Goal: Obtain resource: Download file/media

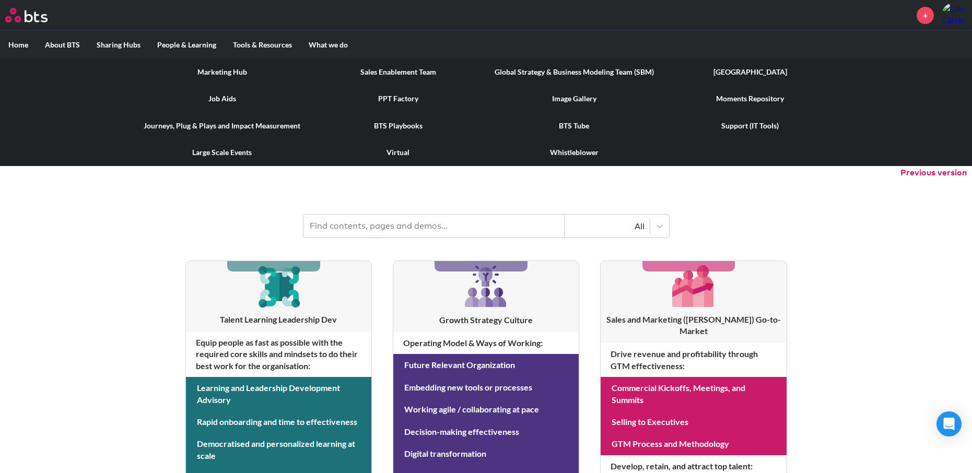
click at [231, 69] on link "Marketing Hub" at bounding box center [222, 71] width 176 height 27
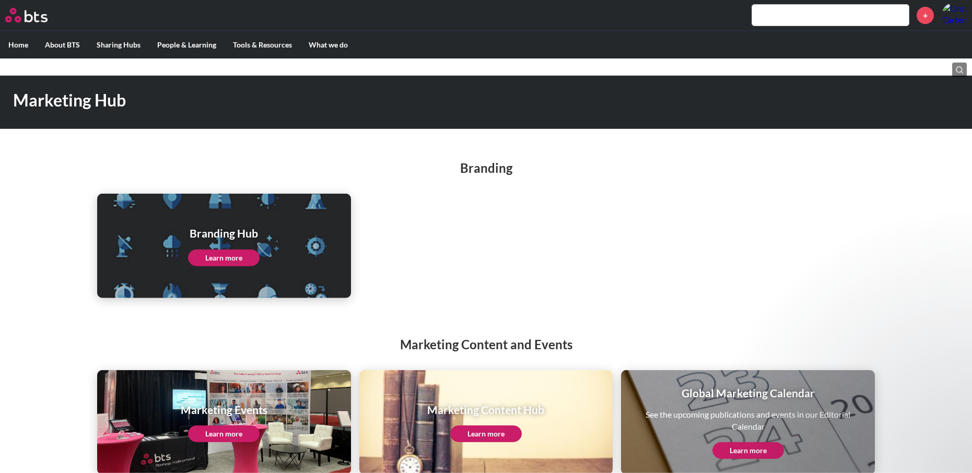
scroll to position [45, 0]
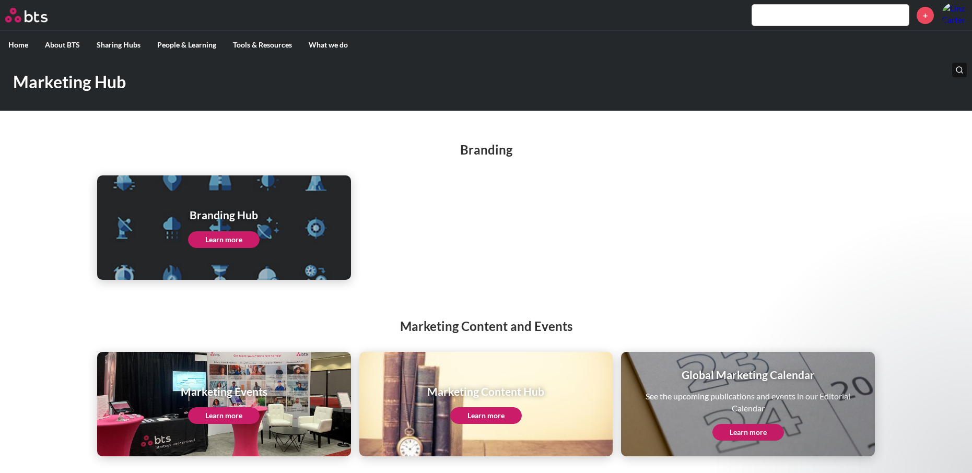
click at [230, 420] on link "Learn more" at bounding box center [224, 415] width 72 height 17
click at [463, 415] on link "Learn more" at bounding box center [486, 415] width 72 height 17
click at [216, 232] on link "Learn more" at bounding box center [224, 239] width 72 height 17
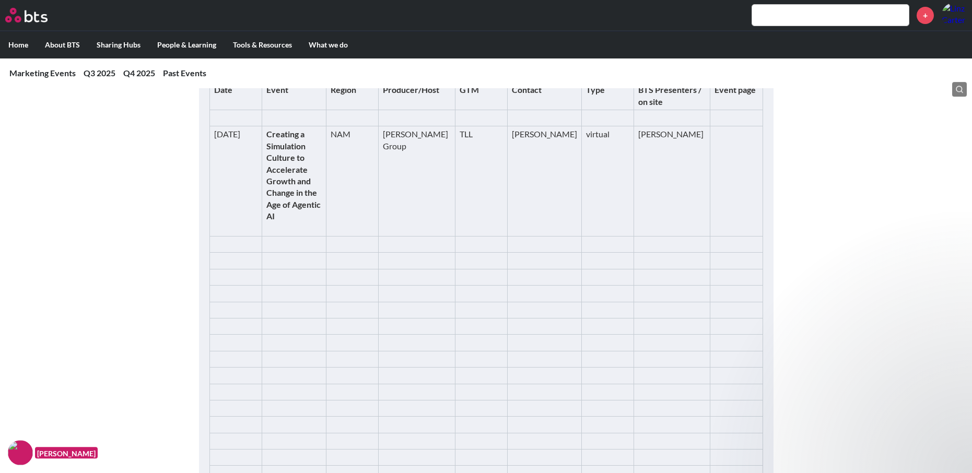
scroll to position [1056, 0]
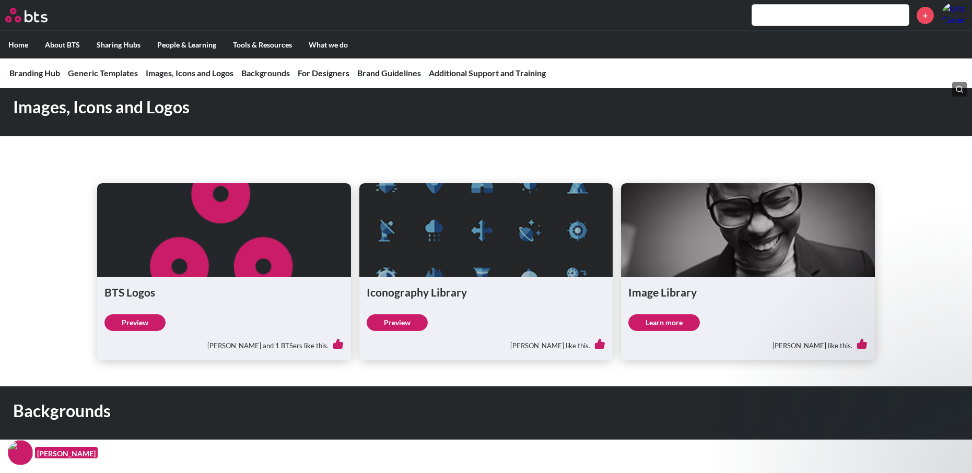
scroll to position [799, 0]
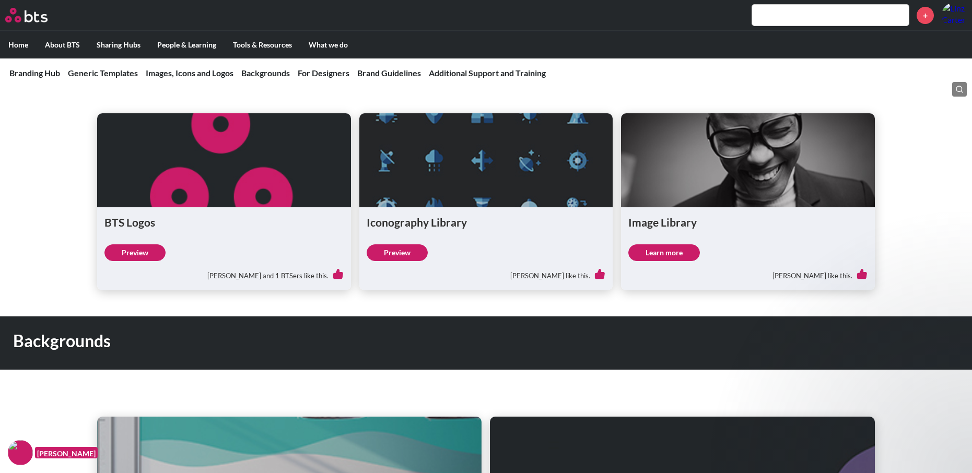
click at [655, 251] on link "Learn more" at bounding box center [664, 252] width 72 height 17
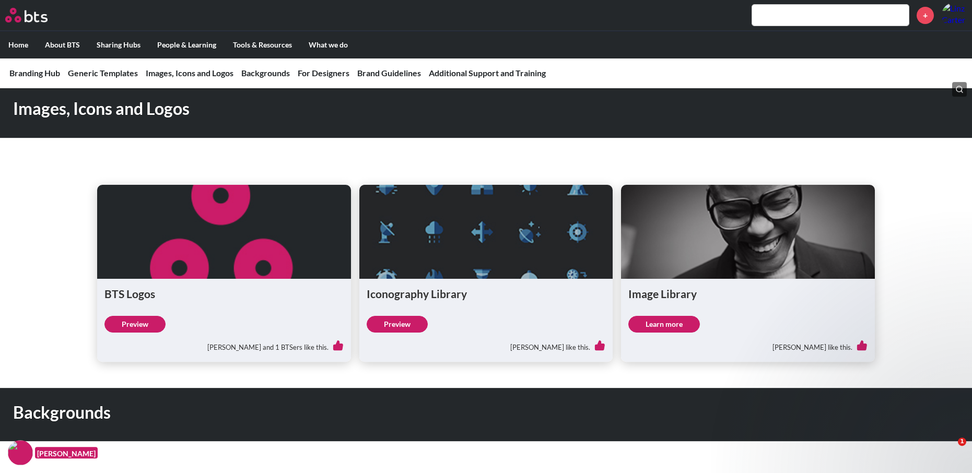
scroll to position [636, 0]
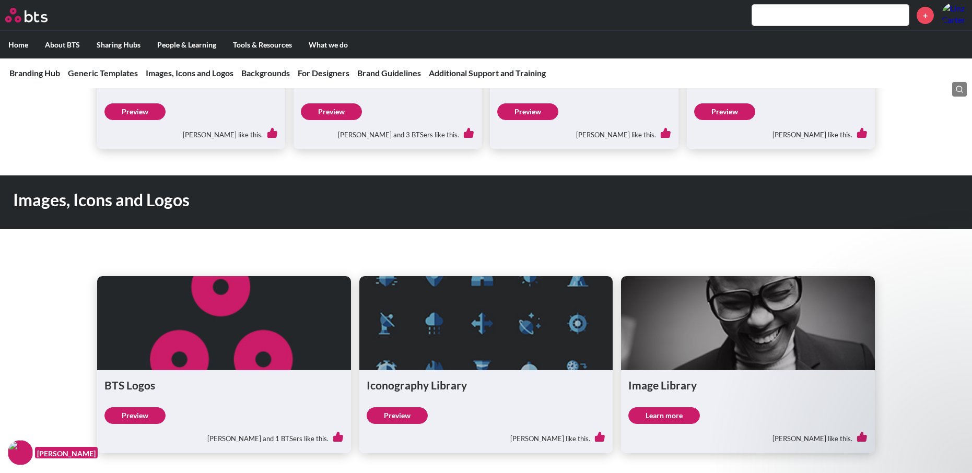
click at [678, 415] on link "Learn more" at bounding box center [664, 415] width 72 height 17
click at [423, 330] on figure at bounding box center [486, 323] width 254 height 94
click at [397, 414] on link "Preview" at bounding box center [397, 415] width 61 height 17
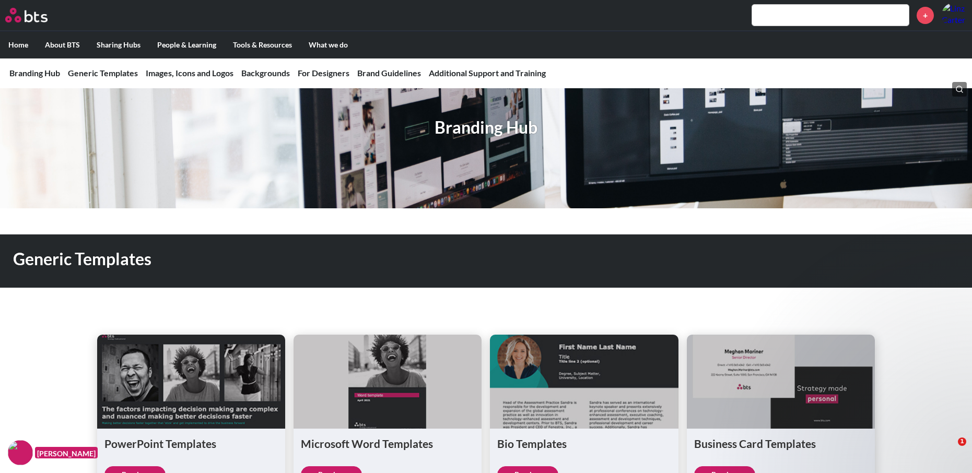
scroll to position [0, 0]
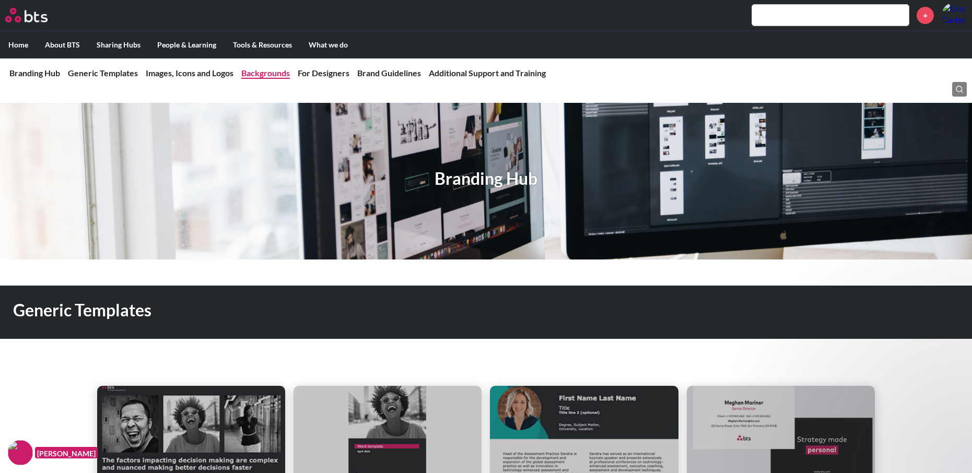
click at [264, 72] on link "Backgrounds" at bounding box center [265, 73] width 49 height 10
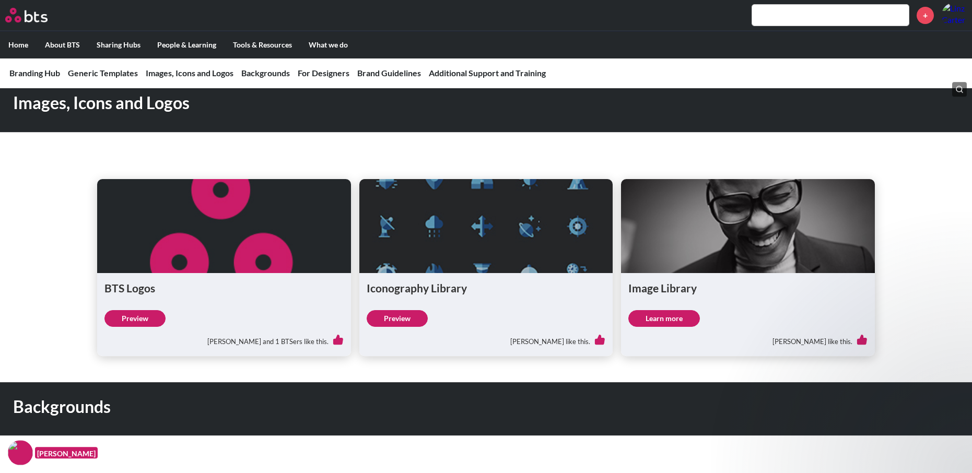
scroll to position [717, 0]
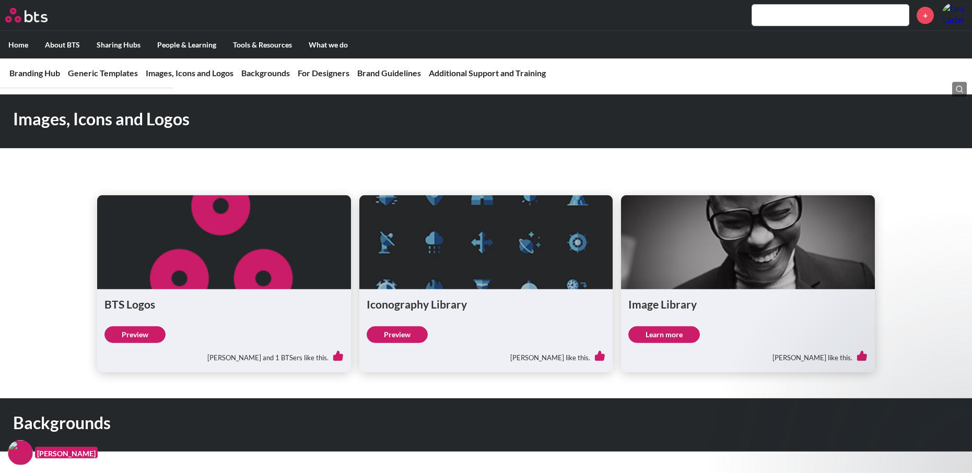
click at [665, 336] on link "Learn more" at bounding box center [664, 334] width 72 height 17
click at [656, 334] on link "Learn more" at bounding box center [664, 334] width 72 height 17
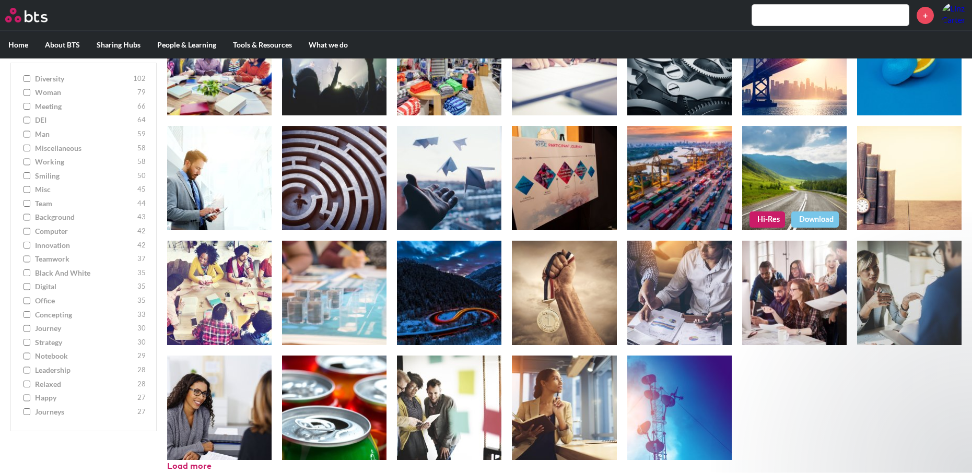
scroll to position [3871, 0]
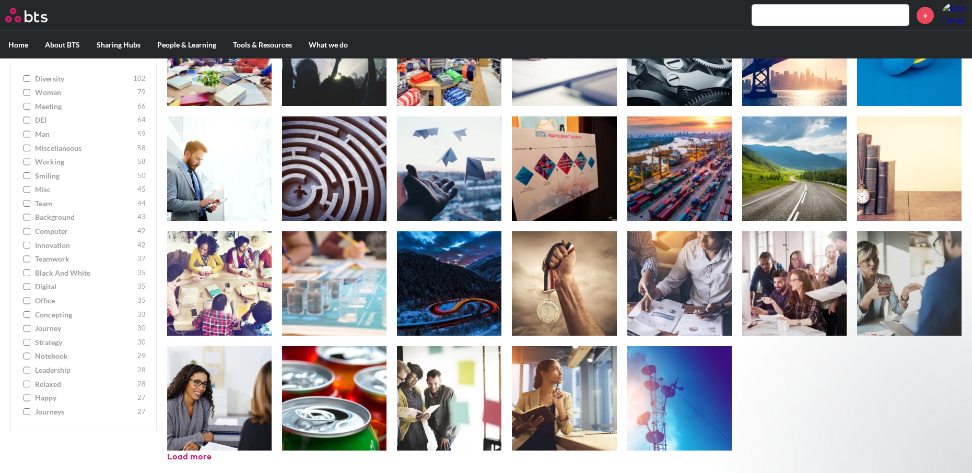
click at [63, 221] on span "background" at bounding box center [85, 218] width 100 height 10
click at [30, 221] on input "background 43" at bounding box center [27, 217] width 7 height 7
checkbox input "true"
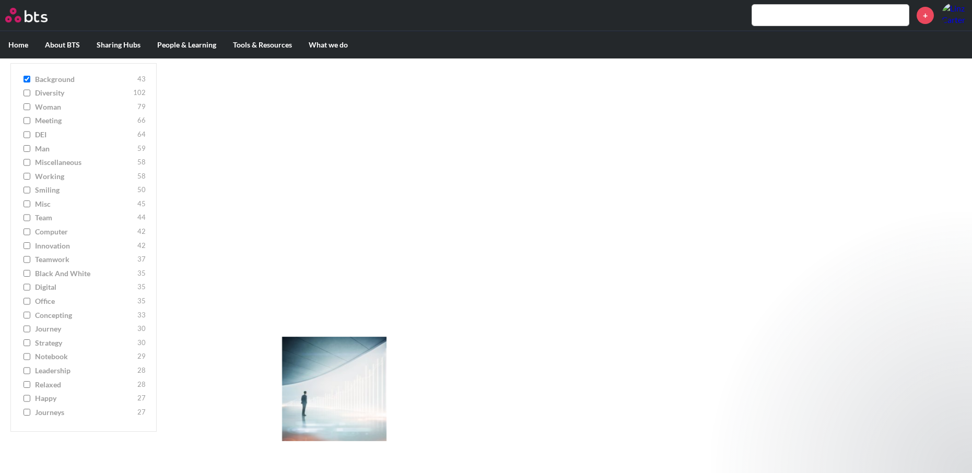
scroll to position [432, 0]
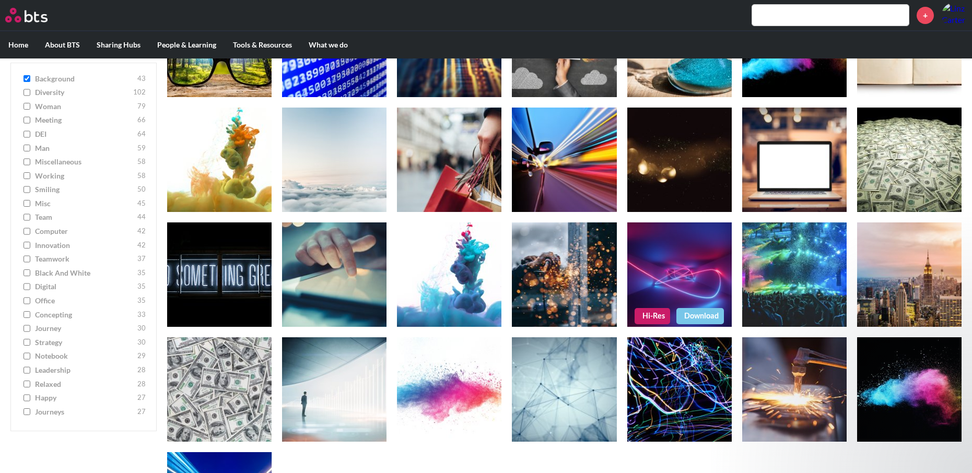
click at [646, 317] on link "Hi-Res" at bounding box center [653, 316] width 36 height 16
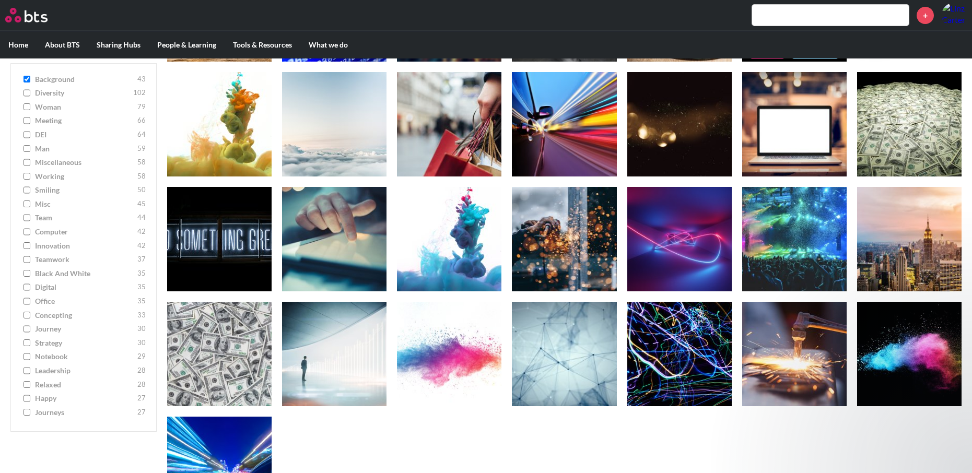
scroll to position [538, 0]
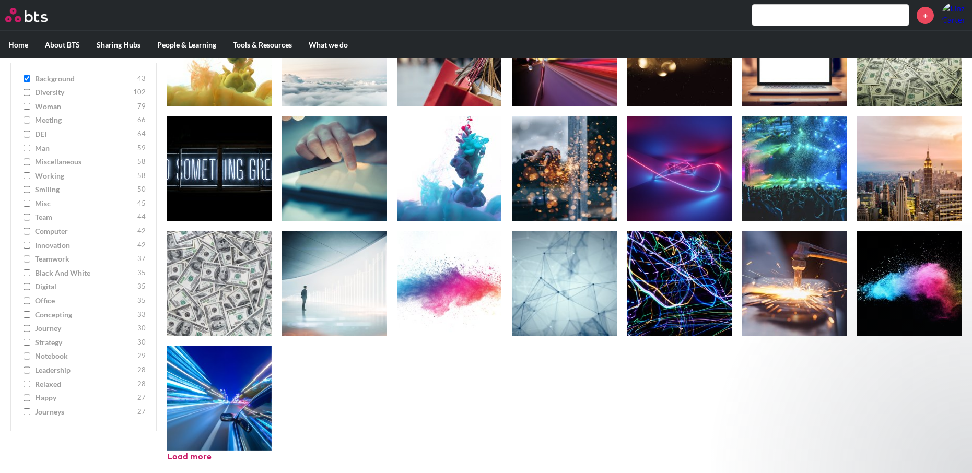
click at [63, 318] on span "concepting" at bounding box center [85, 315] width 100 height 10
click at [30, 318] on input "concepting 33" at bounding box center [27, 314] width 7 height 7
checkbox input "true"
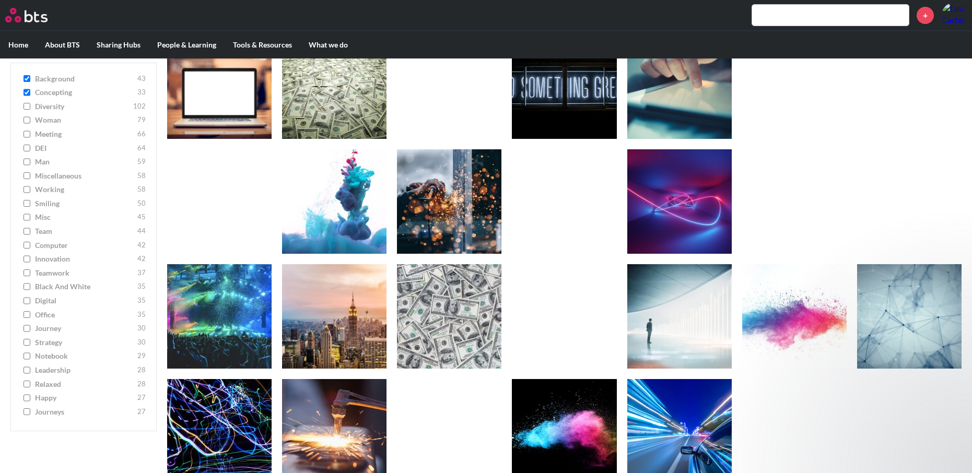
scroll to position [998, 0]
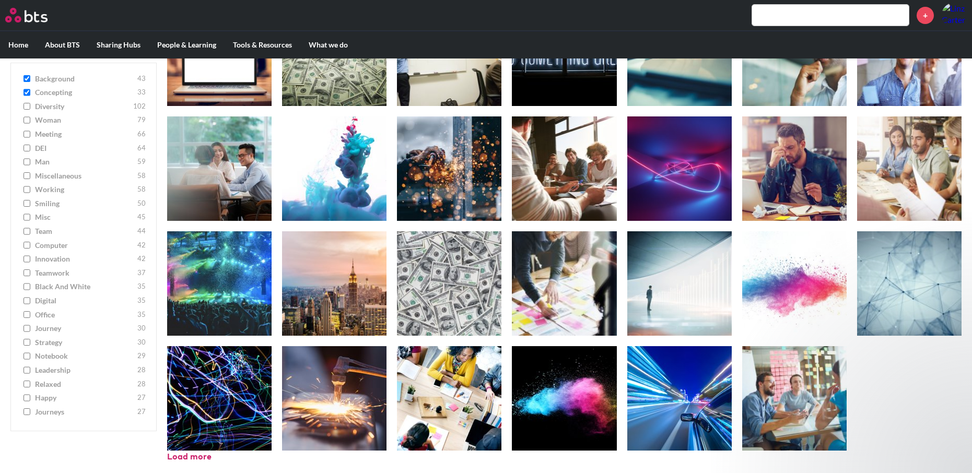
click at [46, 221] on span "misc" at bounding box center [85, 218] width 100 height 10
click at [30, 221] on input "misc 45" at bounding box center [27, 217] width 7 height 7
checkbox input "true"
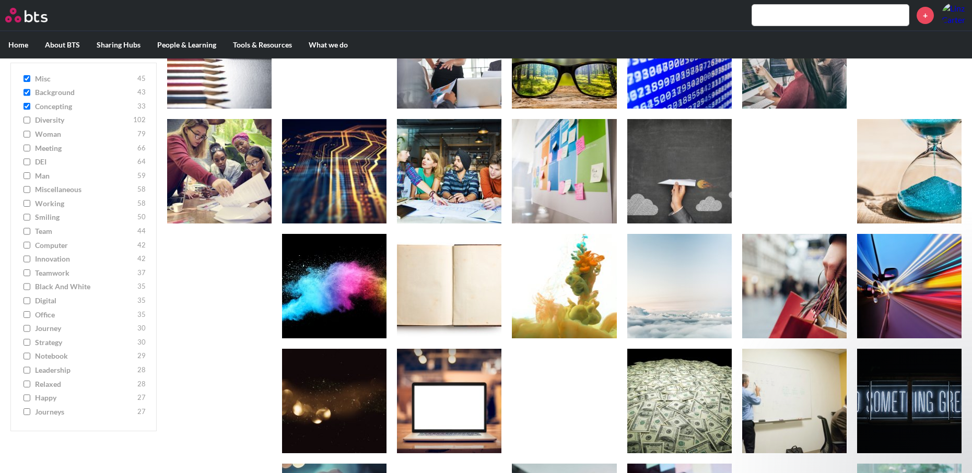
scroll to position [942, 0]
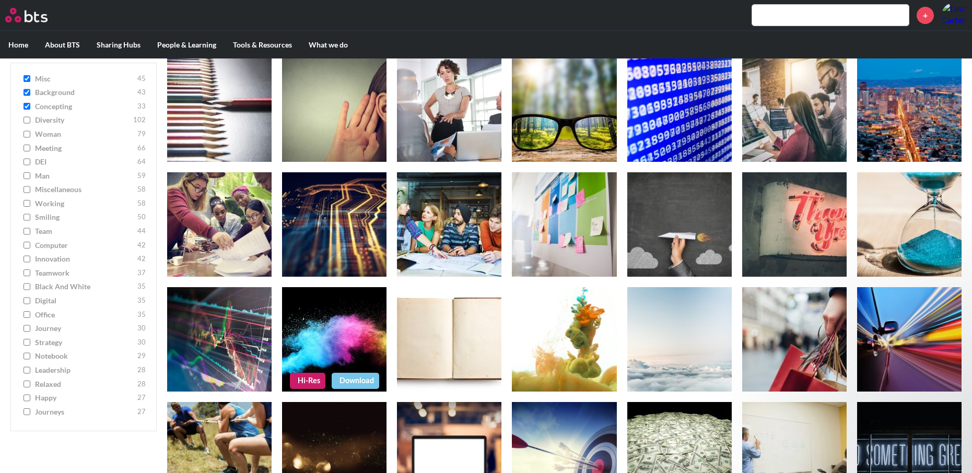
click at [307, 379] on link "Hi-Res" at bounding box center [308, 381] width 36 height 16
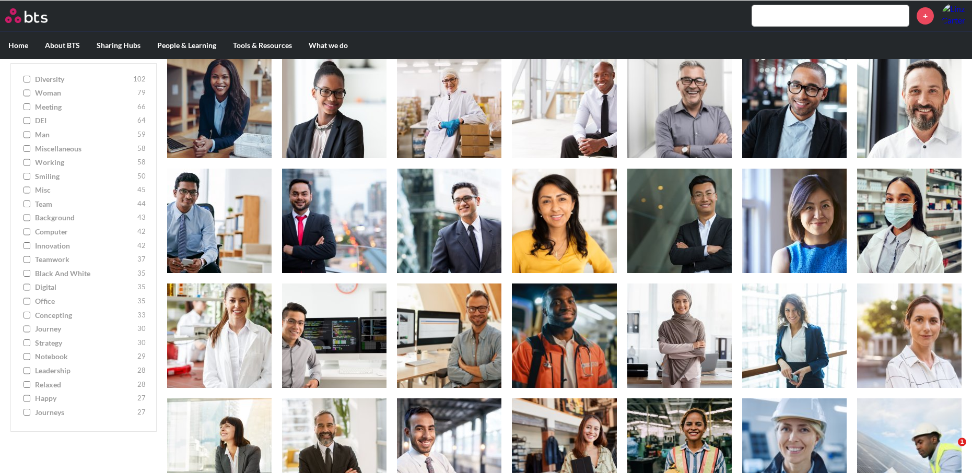
scroll to position [160, 0]
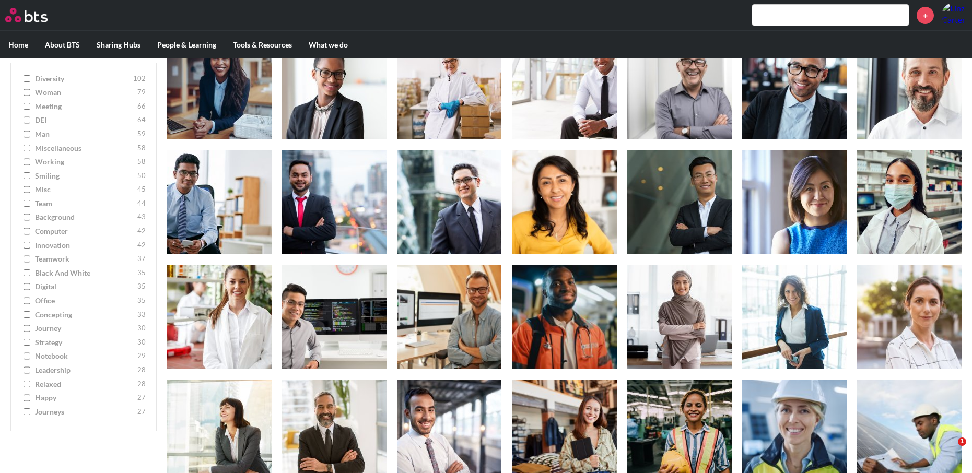
click at [63, 147] on span "miscellaneous" at bounding box center [85, 148] width 100 height 10
click at [30, 147] on input "miscellaneous 58" at bounding box center [27, 148] width 7 height 7
checkbox input "true"
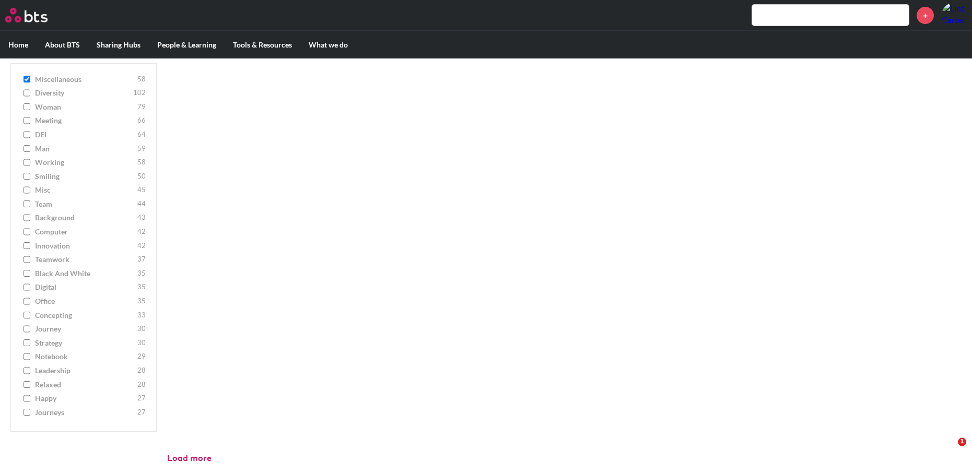
scroll to position [768, 0]
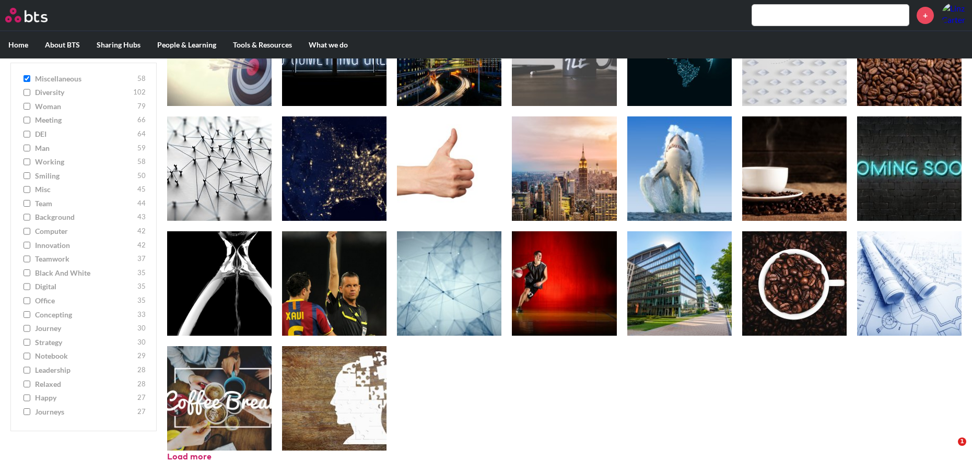
click at [52, 417] on span "journeys" at bounding box center [85, 412] width 100 height 10
click at [30, 416] on input "journeys 27" at bounding box center [27, 411] width 7 height 7
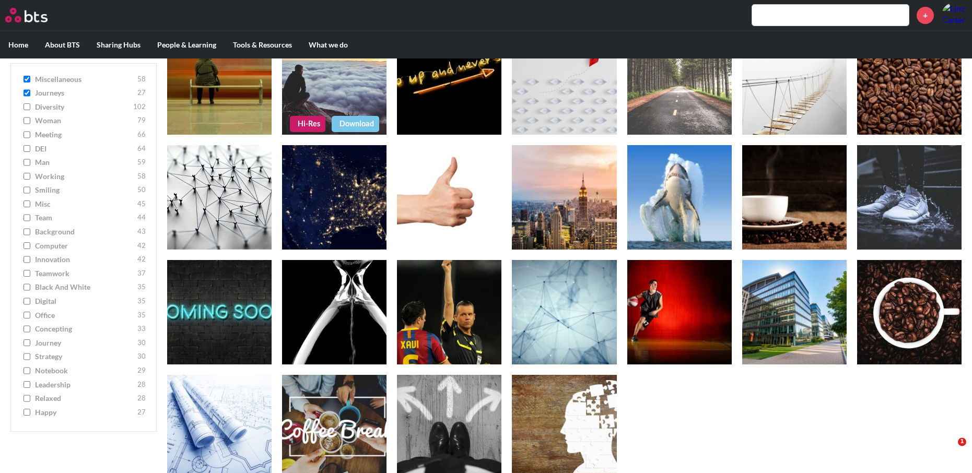
scroll to position [1113, 0]
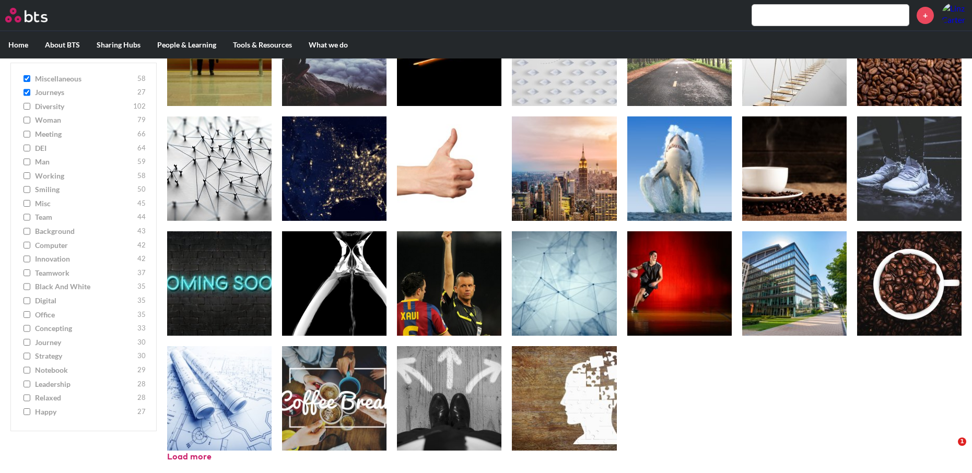
drag, startPoint x: 26, startPoint y: 92, endPoint x: 27, endPoint y: 84, distance: 7.9
click at [26, 92] on input "journeys 27" at bounding box center [27, 92] width 7 height 7
checkbox input "false"
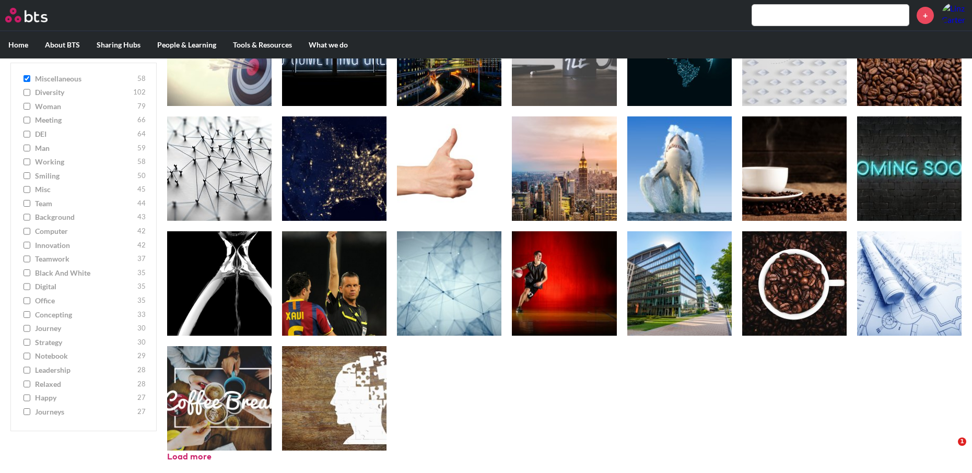
scroll to position [768, 0]
click at [28, 78] on input "miscellaneous 58" at bounding box center [27, 78] width 7 height 7
checkbox input "false"
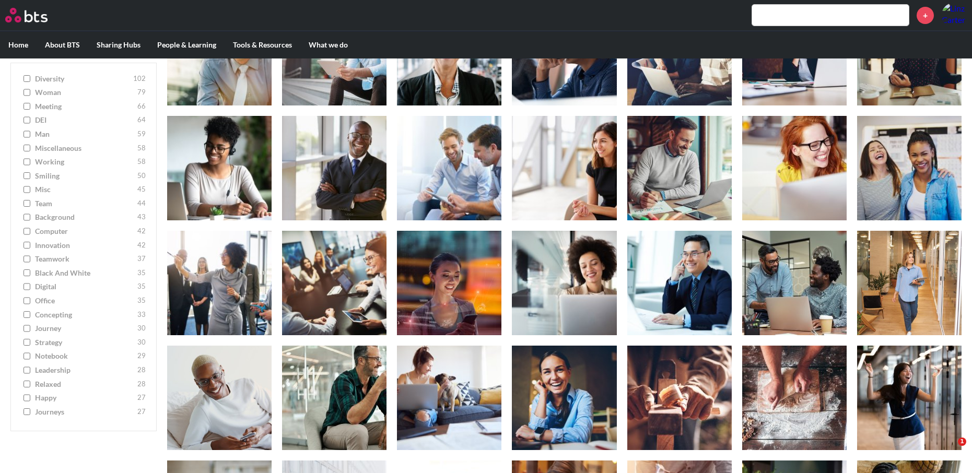
click at [41, 191] on span "misc" at bounding box center [85, 190] width 100 height 10
click at [30, 191] on input "misc 45" at bounding box center [27, 189] width 7 height 7
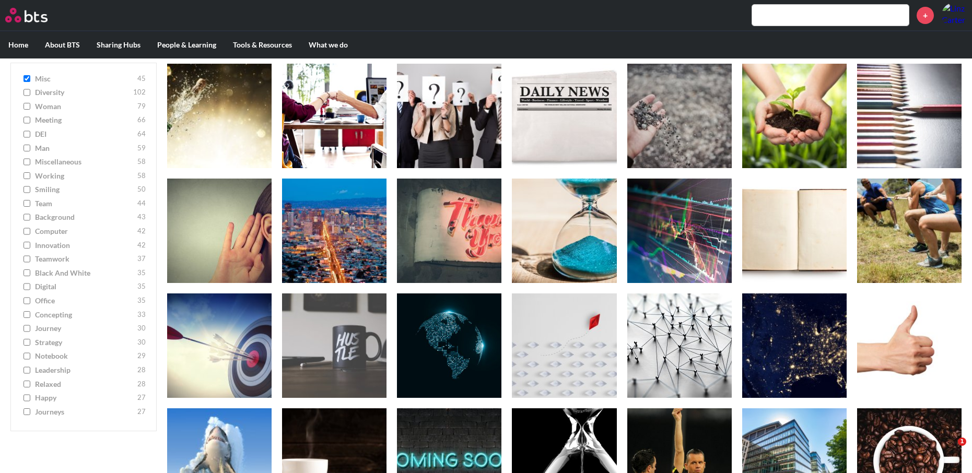
scroll to position [379, 0]
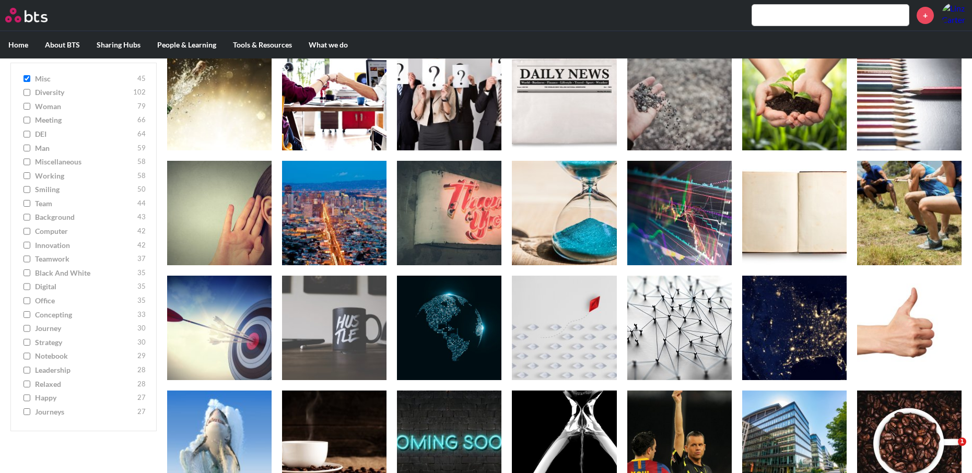
click at [25, 78] on input "misc 45" at bounding box center [27, 78] width 7 height 7
checkbox input "false"
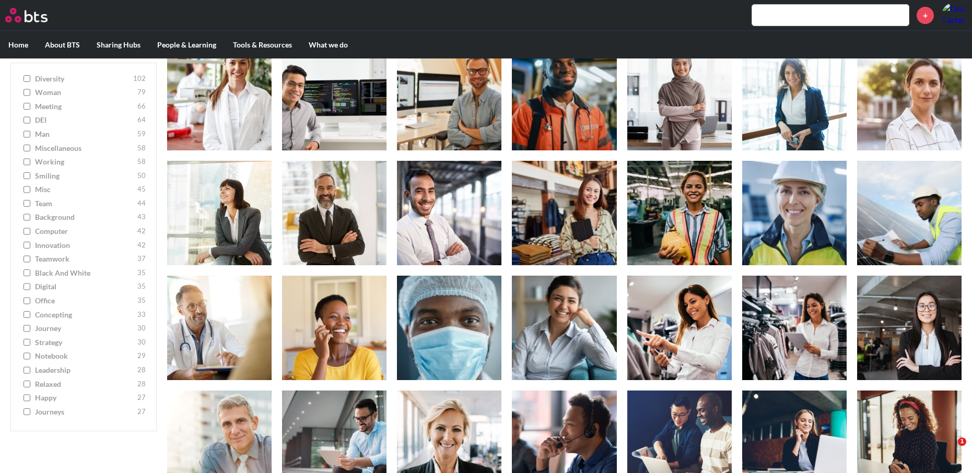
click at [26, 78] on input "diversity 102" at bounding box center [27, 78] width 7 height 7
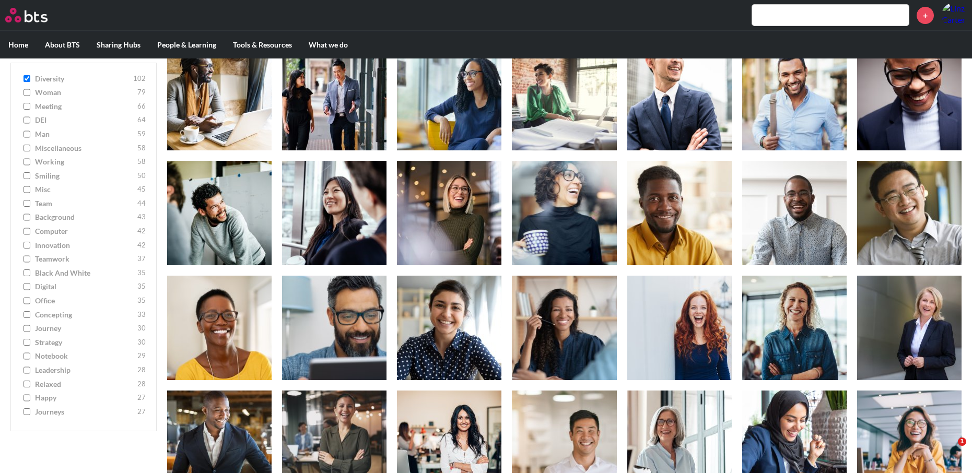
click at [26, 78] on input "diversity 102" at bounding box center [27, 78] width 7 height 7
checkbox input "false"
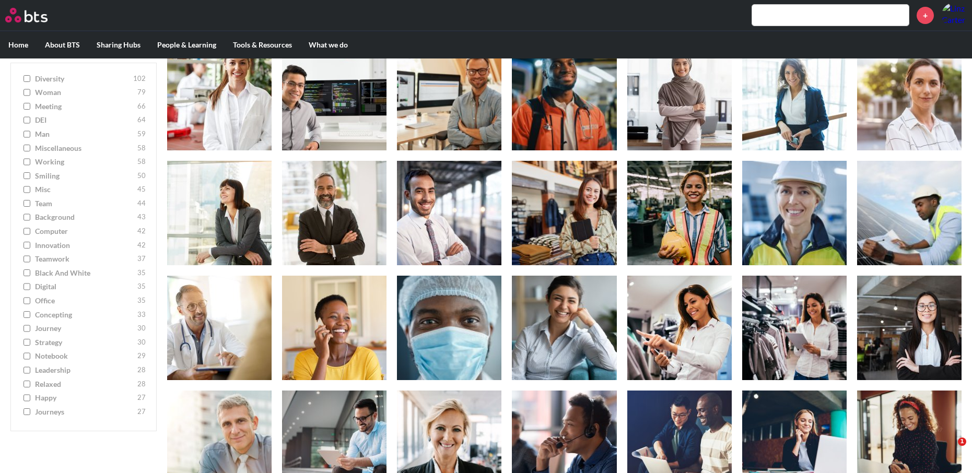
click at [45, 291] on span "digital" at bounding box center [85, 287] width 100 height 10
click at [30, 291] on input "digital 35" at bounding box center [27, 287] width 7 height 7
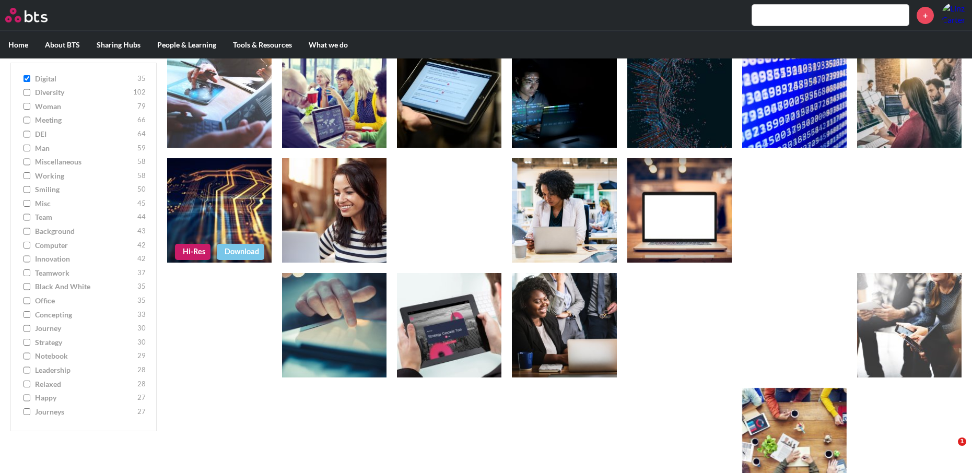
scroll to position [309, 0]
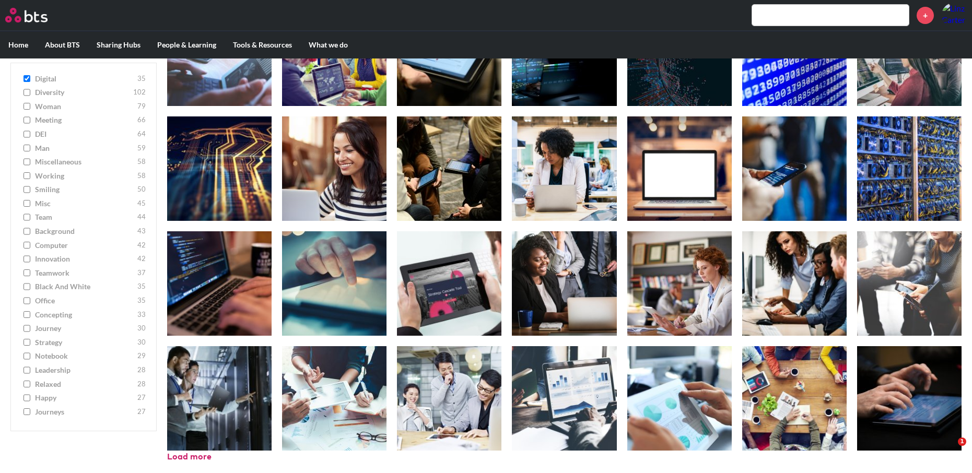
click at [27, 77] on input "digital 35" at bounding box center [27, 78] width 7 height 7
checkbox input "false"
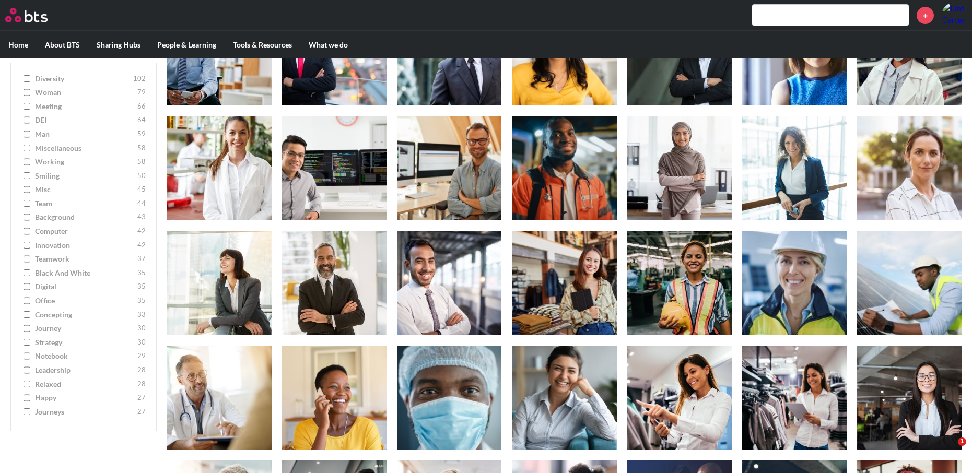
click at [56, 320] on span "concepting" at bounding box center [85, 315] width 100 height 10
click at [30, 319] on input "concepting 33" at bounding box center [27, 314] width 7 height 7
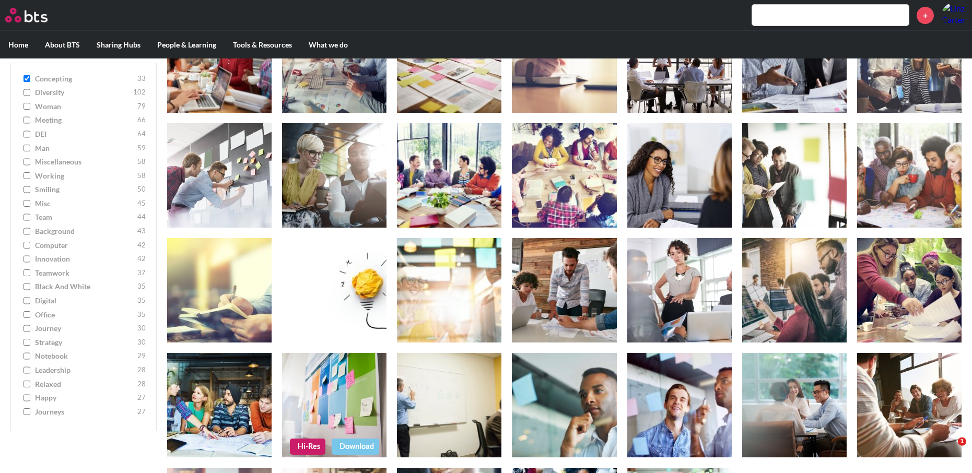
scroll to position [213, 0]
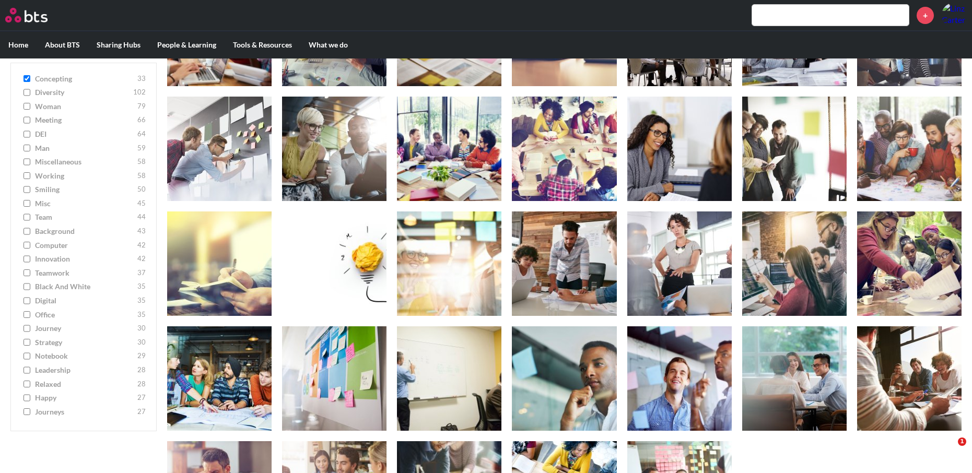
click at [28, 79] on input "concepting 33" at bounding box center [27, 78] width 7 height 7
checkbox input "false"
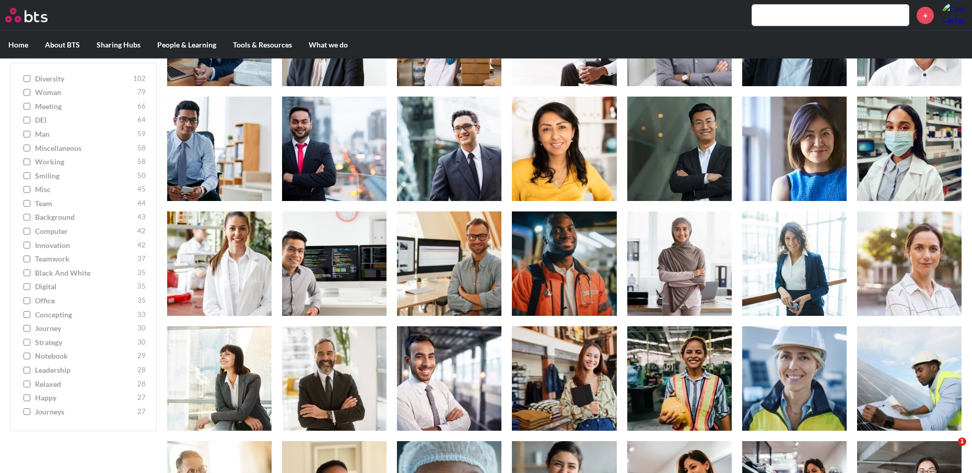
click at [52, 346] on span "strategy" at bounding box center [85, 342] width 100 height 10
click at [30, 346] on input "strategy 30" at bounding box center [27, 342] width 7 height 7
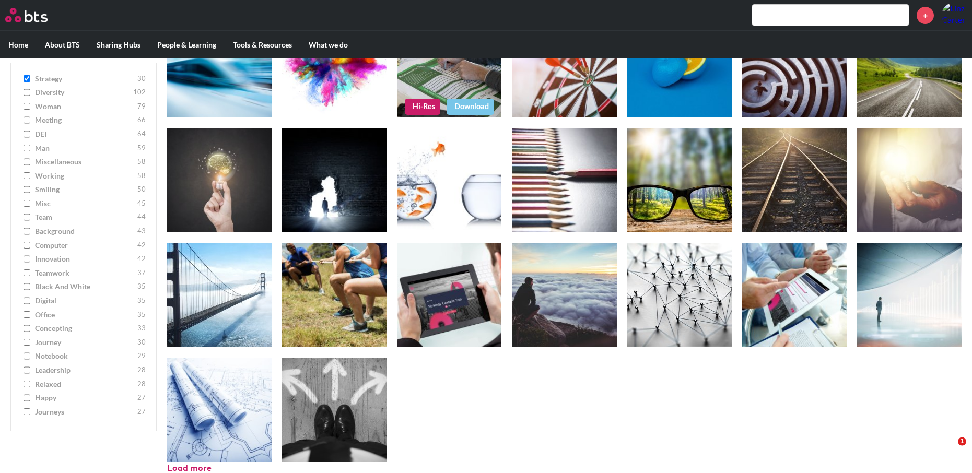
scroll to position [309, 0]
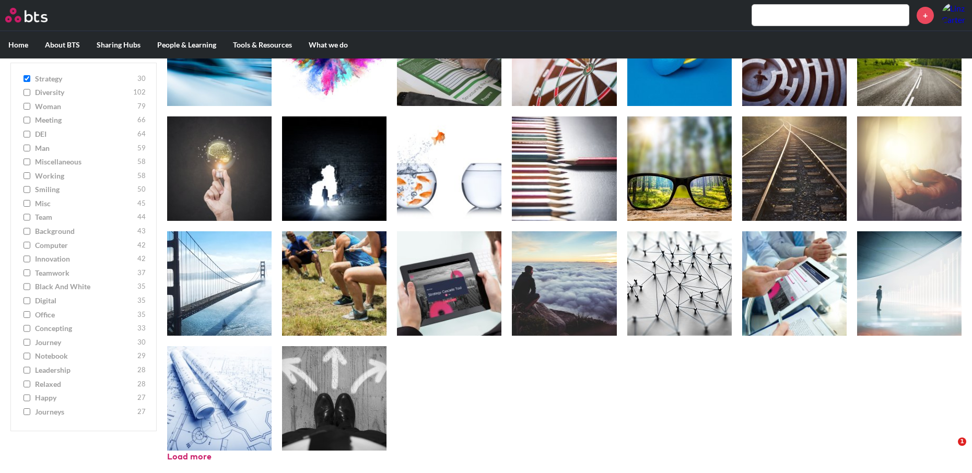
click at [29, 77] on input "strategy 30" at bounding box center [27, 78] width 7 height 7
checkbox input "false"
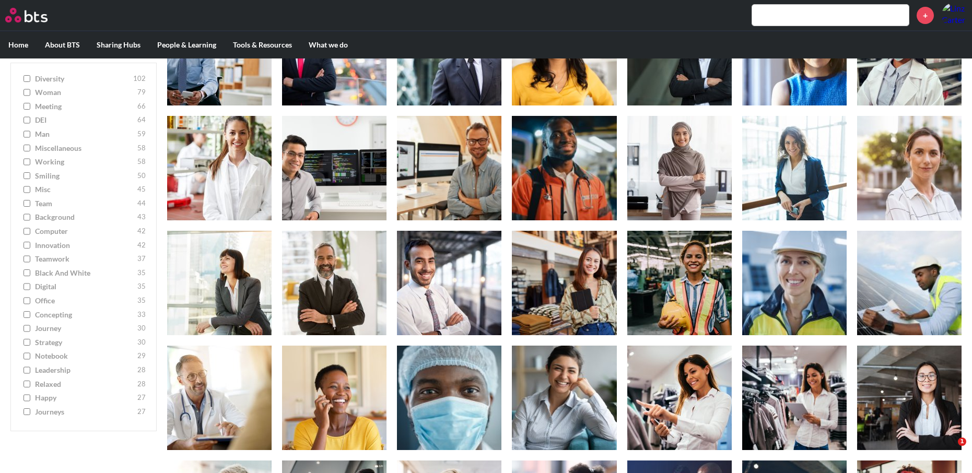
click at [53, 361] on span "notebook" at bounding box center [85, 357] width 100 height 10
click at [30, 360] on input "notebook 29" at bounding box center [27, 356] width 7 height 7
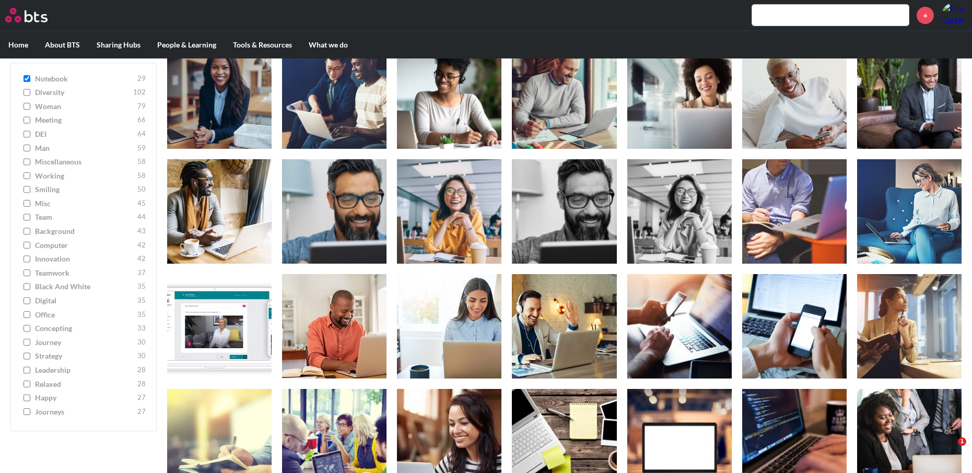
scroll to position [255, 0]
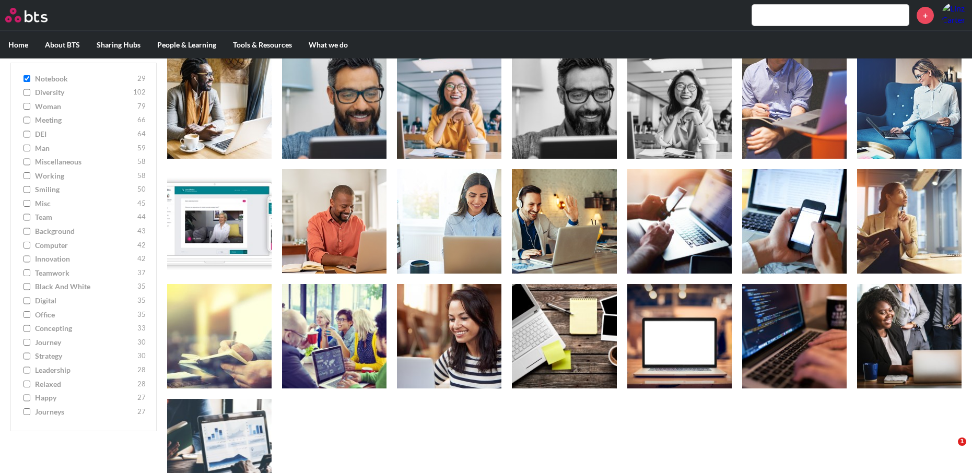
click at [29, 79] on input "notebook 29" at bounding box center [27, 78] width 7 height 7
checkbox input "false"
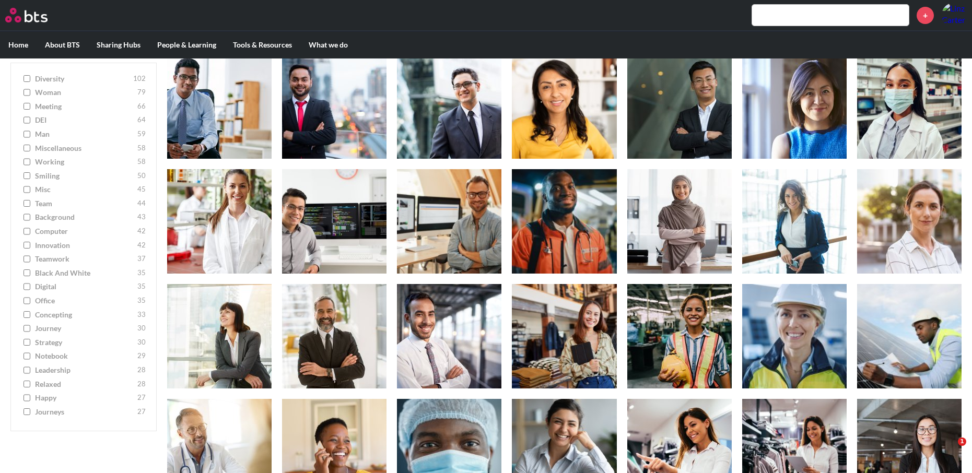
click at [64, 376] on span "leadership" at bounding box center [85, 370] width 100 height 10
click at [30, 374] on input "leadership 28" at bounding box center [27, 370] width 7 height 7
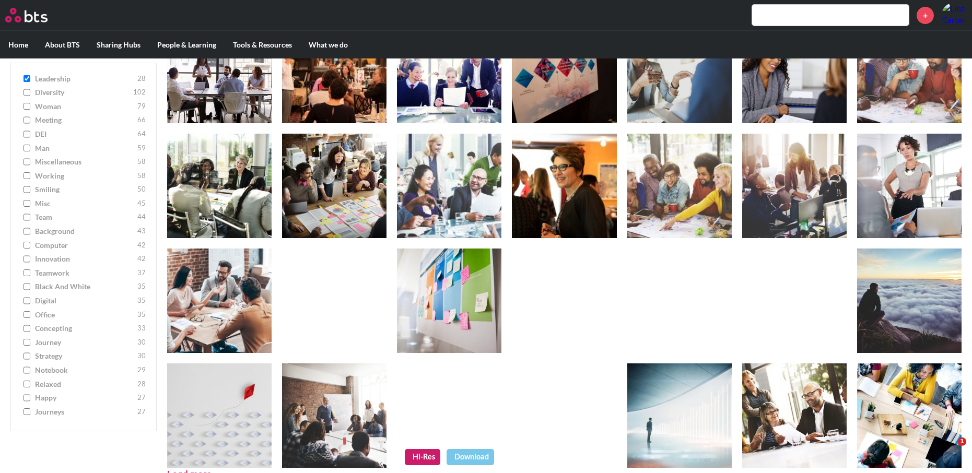
scroll to position [194, 0]
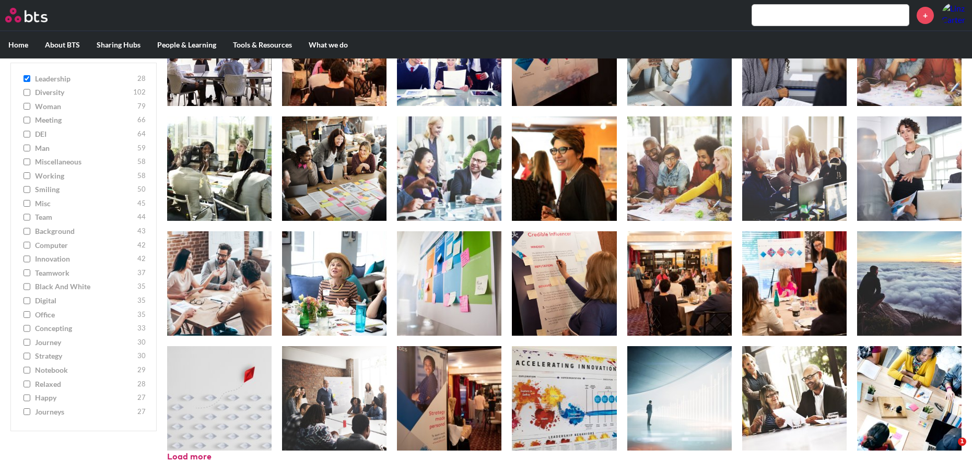
click at [28, 80] on input "leadership 28" at bounding box center [27, 78] width 7 height 7
checkbox input "false"
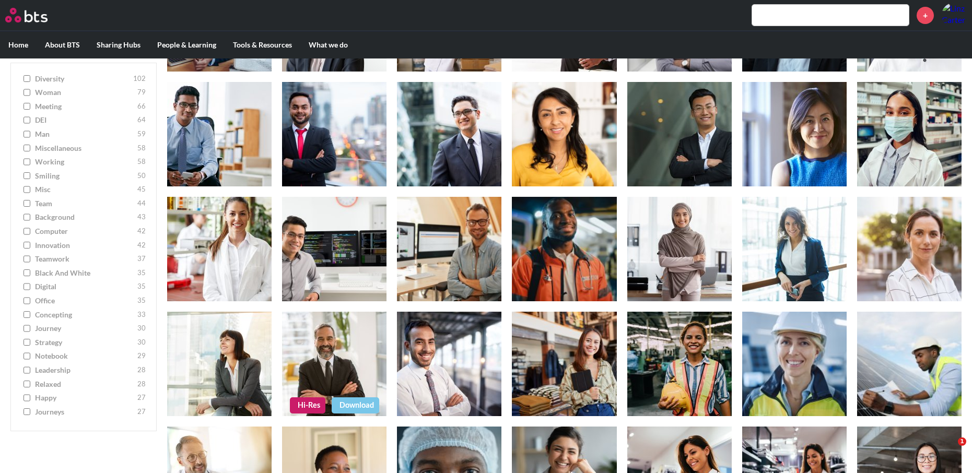
scroll to position [247, 0]
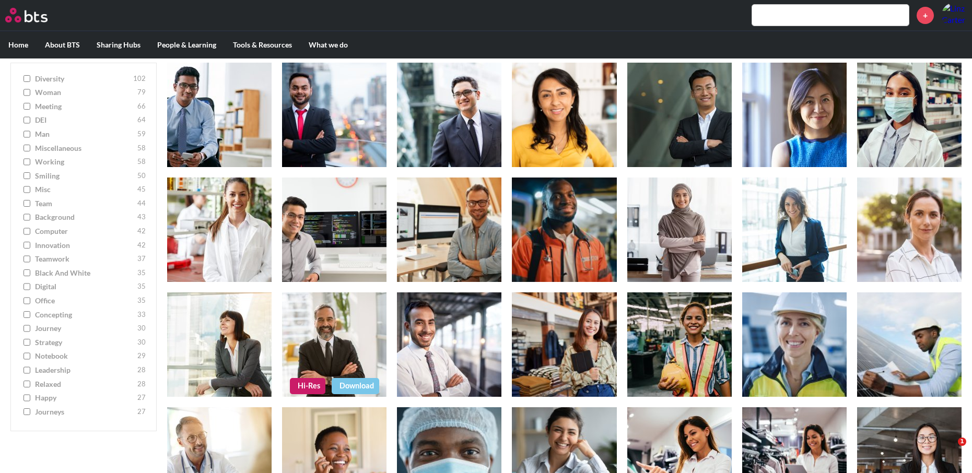
click at [361, 349] on figure at bounding box center [334, 344] width 104 height 104
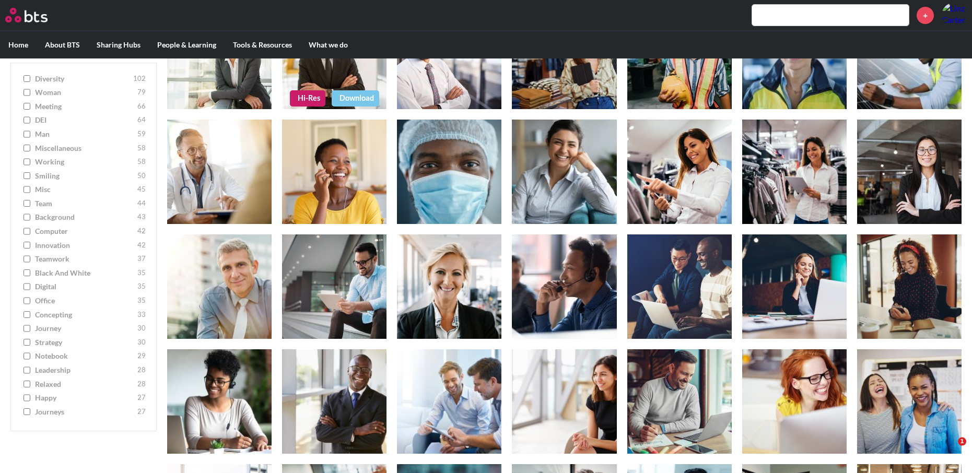
scroll to position [460, 0]
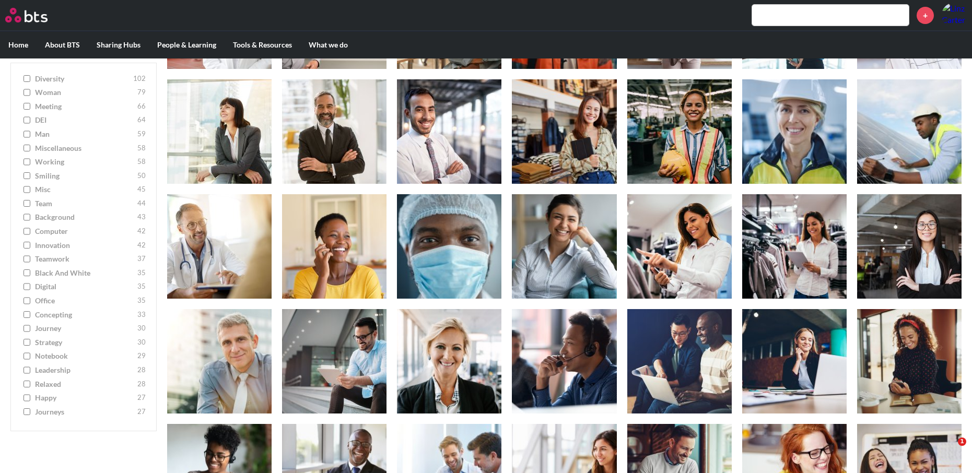
click at [58, 417] on span "journeys" at bounding box center [85, 412] width 100 height 10
click at [30, 416] on input "journeys 27" at bounding box center [27, 411] width 7 height 7
checkbox input "true"
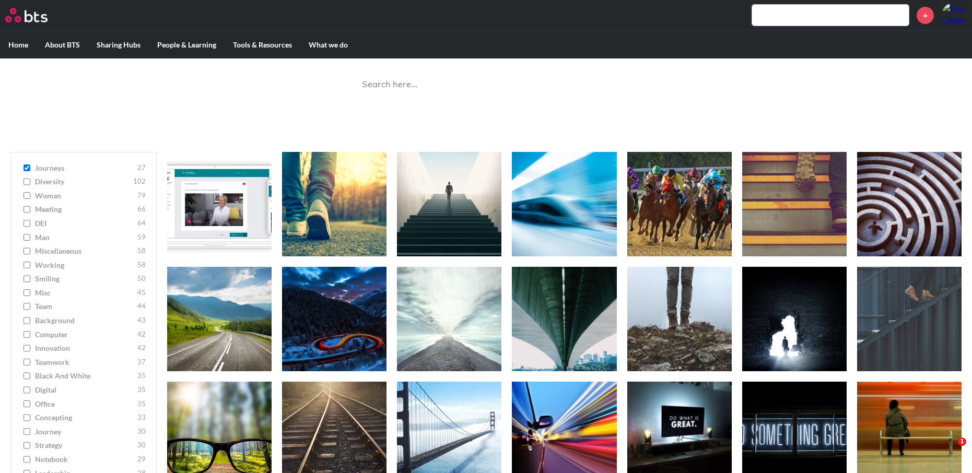
scroll to position [0, 0]
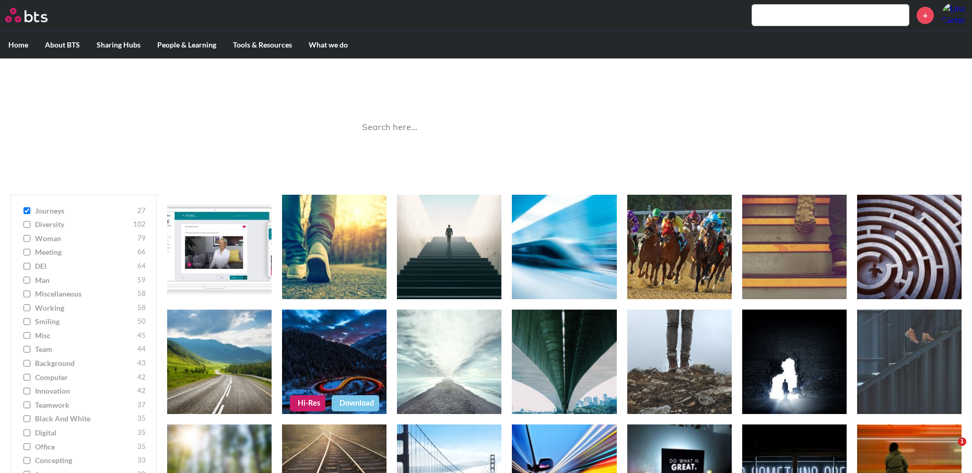
click at [348, 400] on link "Download" at bounding box center [356, 403] width 48 height 16
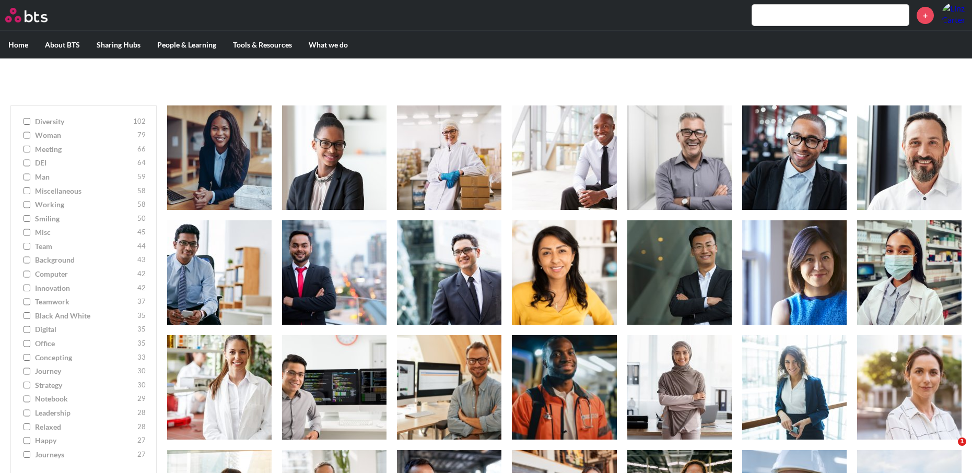
scroll to position [107, 0]
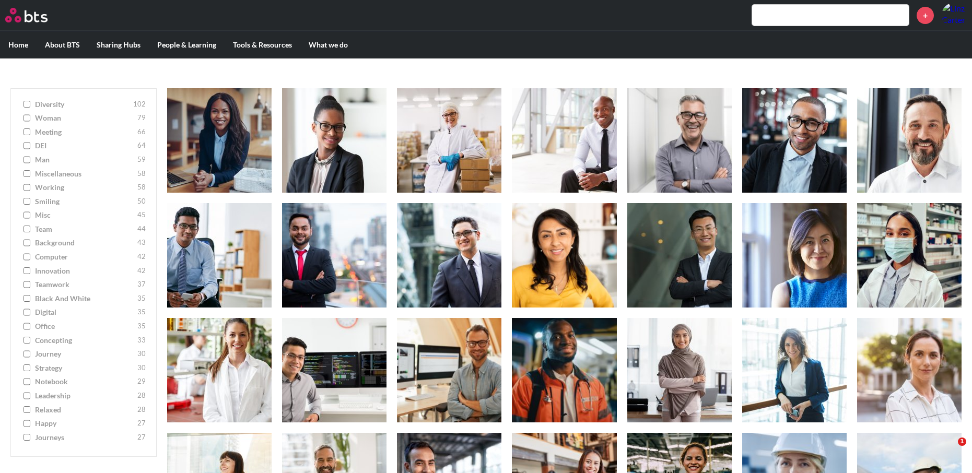
click at [51, 359] on span "journey" at bounding box center [85, 354] width 100 height 10
click at [30, 358] on input "journey 30" at bounding box center [27, 353] width 7 height 7
checkbox input "true"
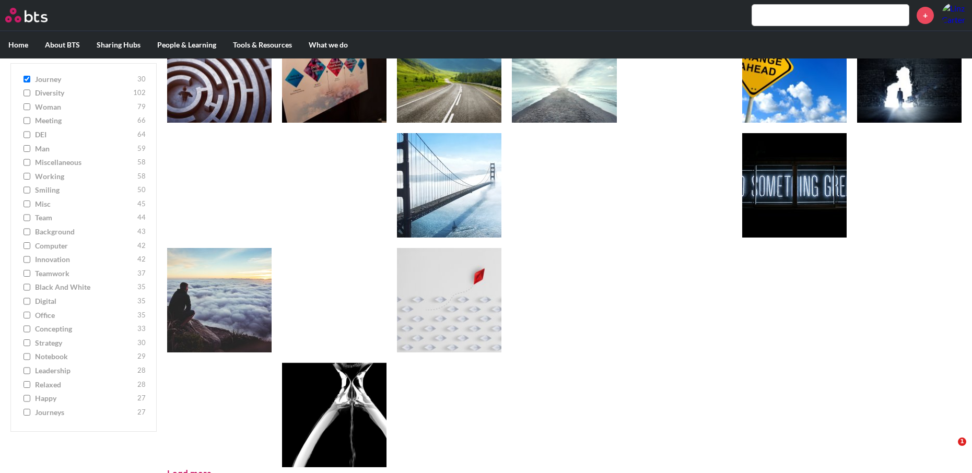
scroll to position [309, 0]
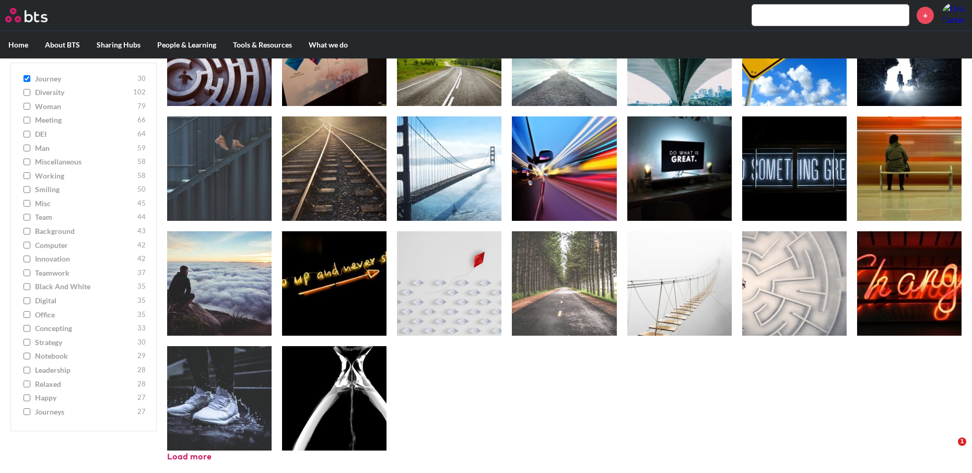
click at [54, 330] on span "concepting" at bounding box center [85, 329] width 100 height 10
click at [30, 330] on input "concepting 33" at bounding box center [27, 328] width 7 height 7
checkbox input "true"
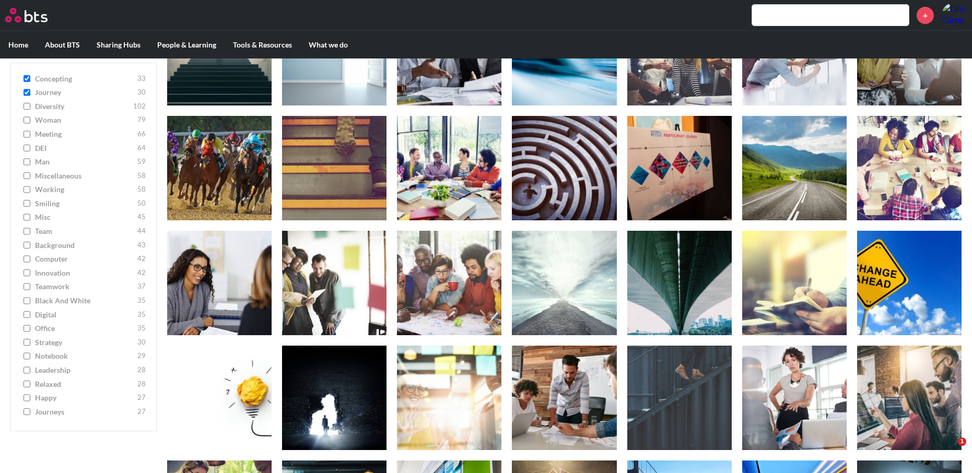
click at [22, 92] on label "journey 30" at bounding box center [83, 93] width 124 height 10
click at [24, 92] on input "journey 30" at bounding box center [27, 92] width 7 height 7
checkbox input "false"
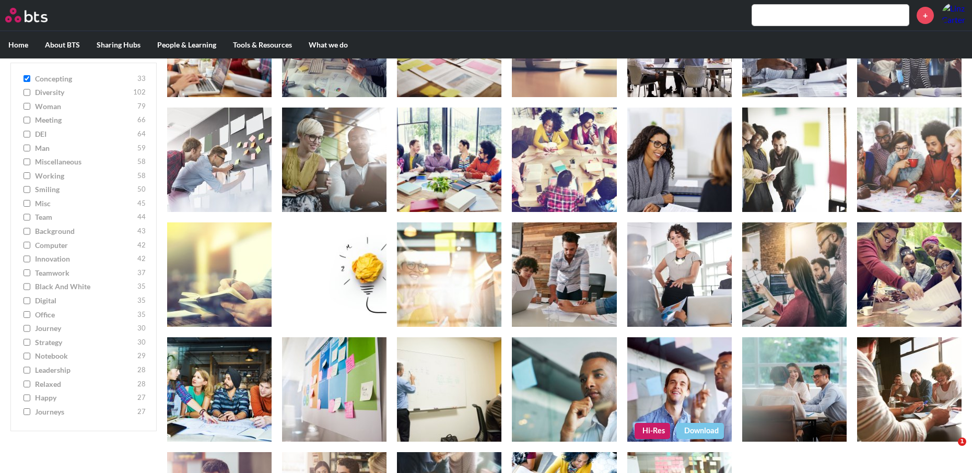
scroll to position [149, 0]
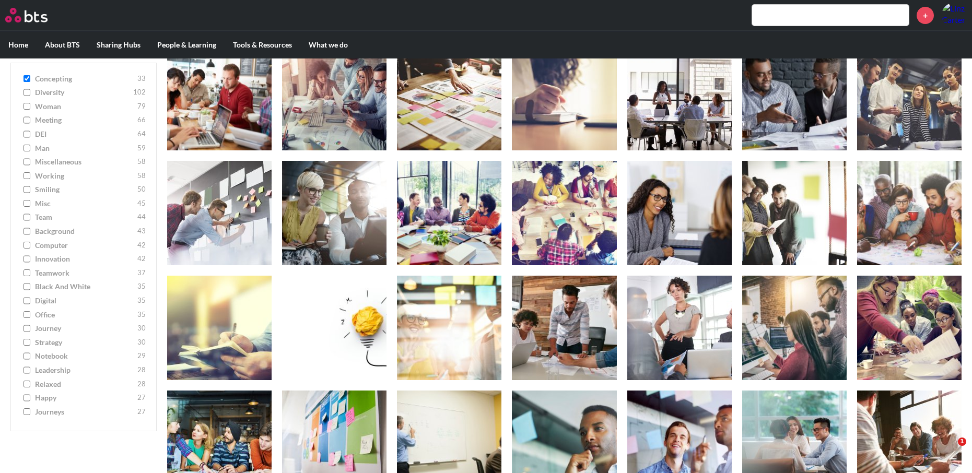
click at [53, 161] on span "miscellaneous" at bounding box center [85, 162] width 100 height 10
click at [30, 161] on input "miscellaneous 58" at bounding box center [27, 162] width 7 height 7
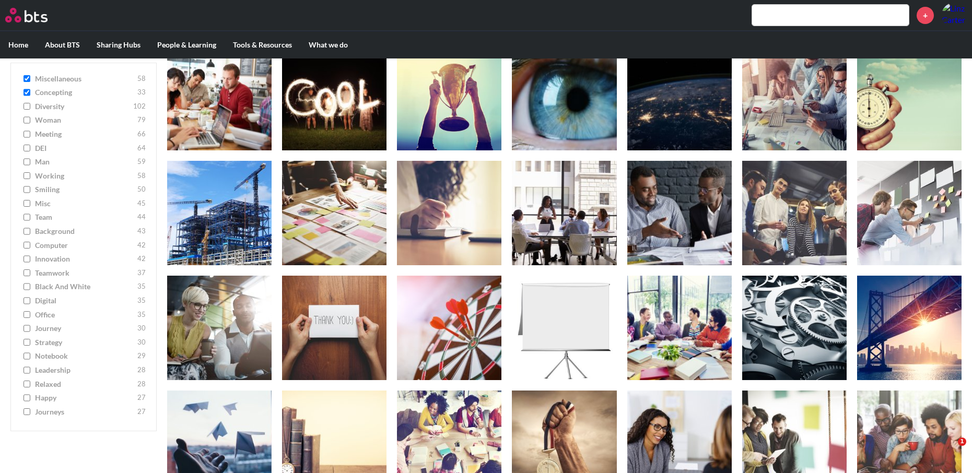
click at [29, 81] on input "miscellaneous 58" at bounding box center [27, 78] width 7 height 7
checkbox input "false"
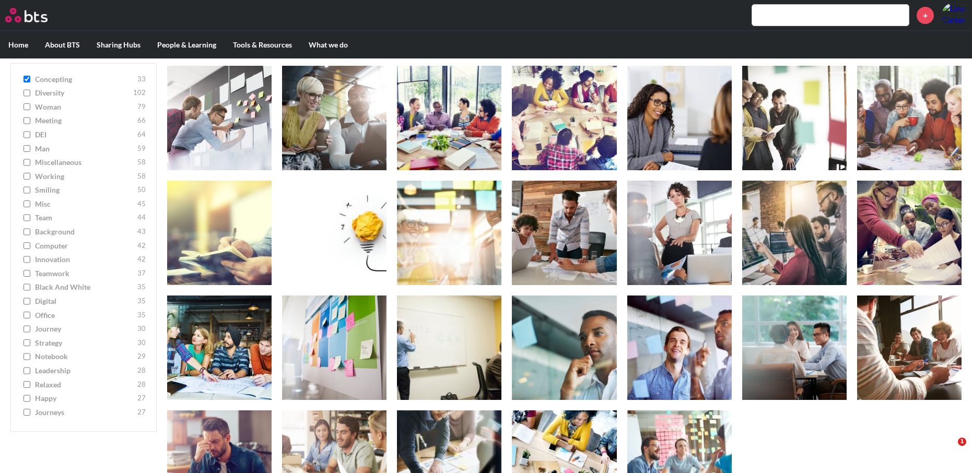
scroll to position [309, 0]
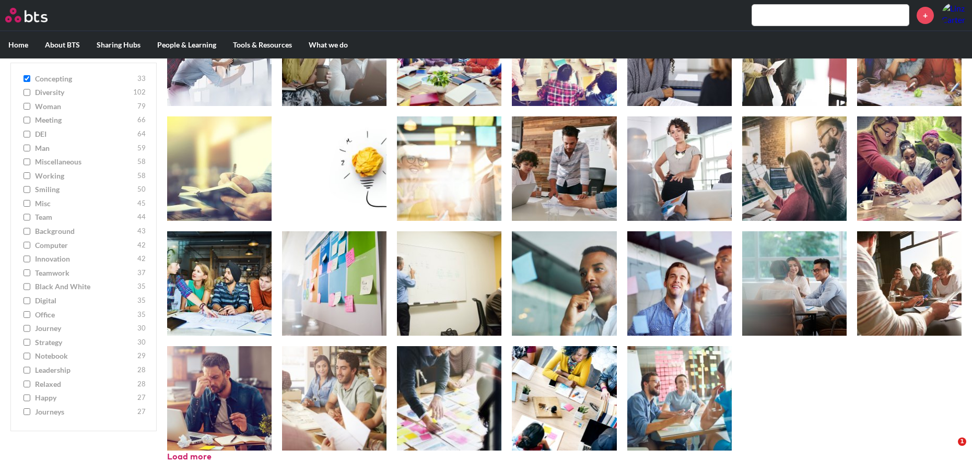
click at [29, 81] on input "concepting 33" at bounding box center [27, 78] width 7 height 7
checkbox input "false"
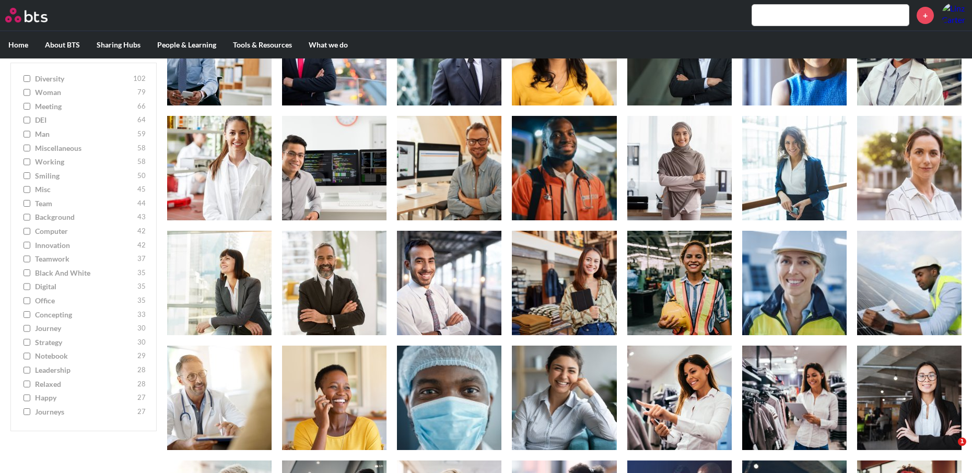
click at [29, 149] on input "miscellaneous 58" at bounding box center [27, 148] width 7 height 7
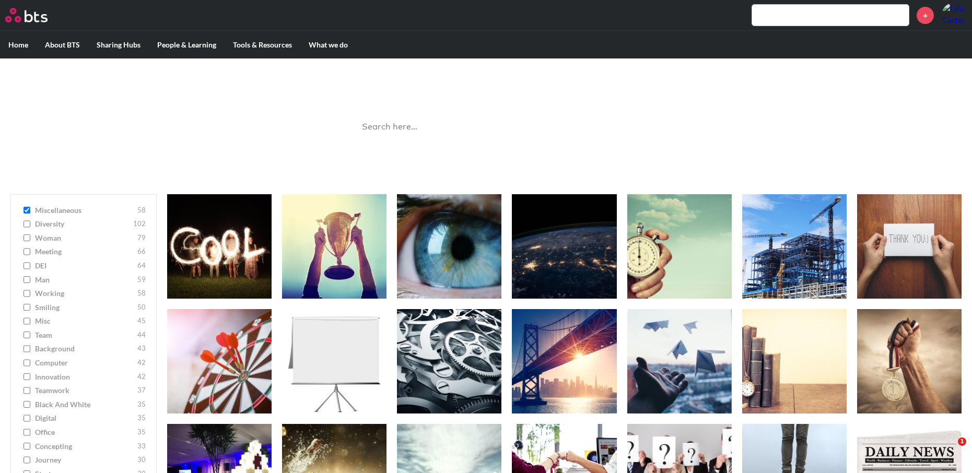
scroll to position [0, 0]
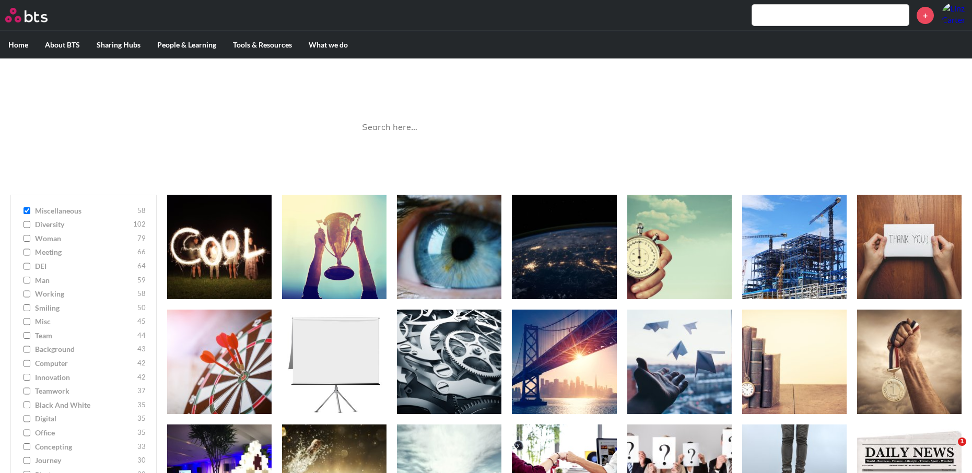
click at [25, 208] on input "miscellaneous 58" at bounding box center [27, 210] width 7 height 7
checkbox input "false"
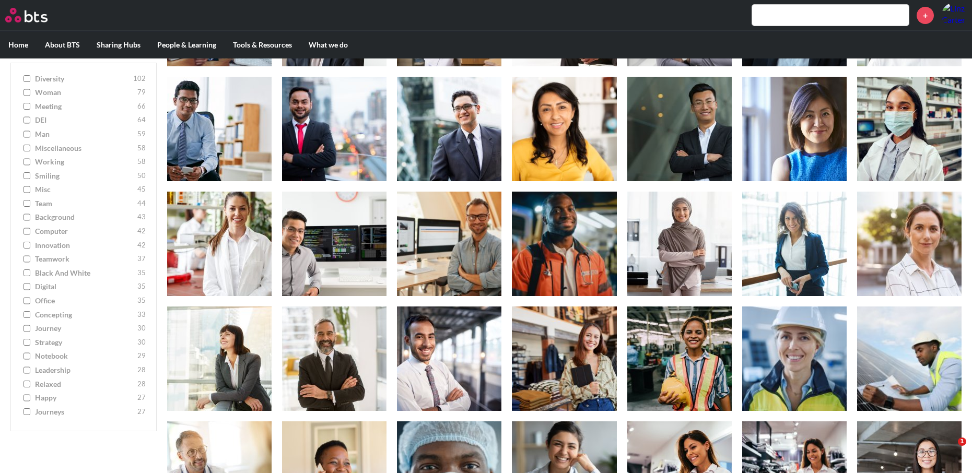
scroll to position [266, 0]
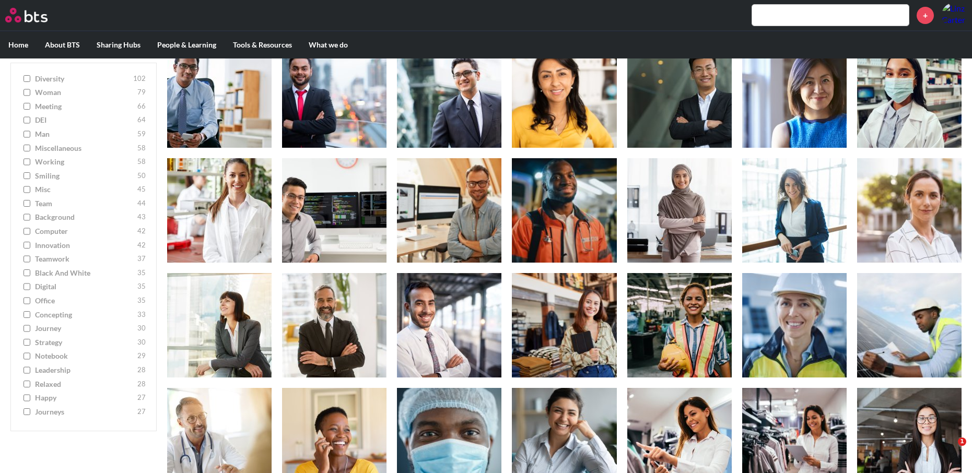
click at [58, 222] on span "background" at bounding box center [85, 218] width 100 height 10
click at [30, 221] on input "background 43" at bounding box center [27, 217] width 7 height 7
checkbox input "true"
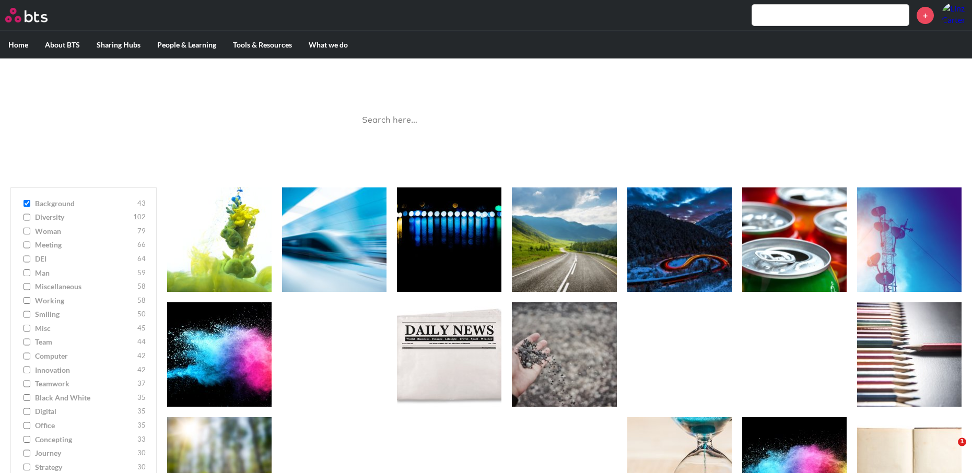
scroll to position [0, 0]
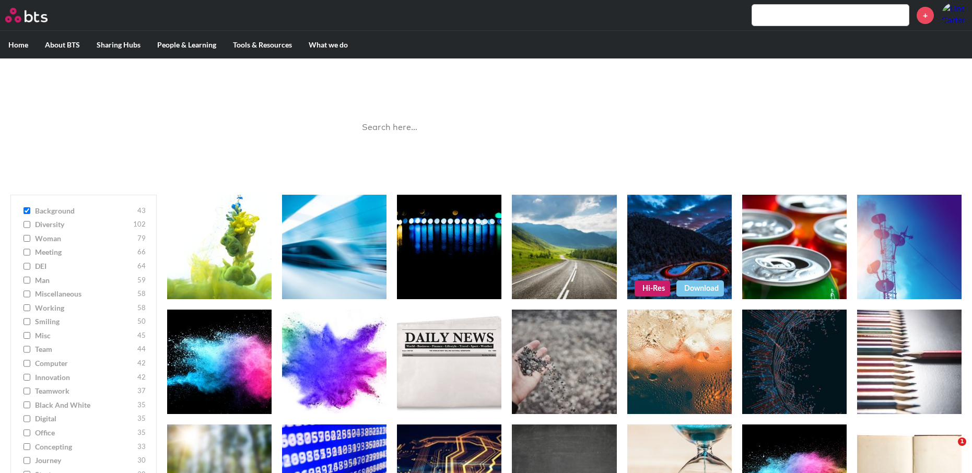
click at [653, 289] on link "Hi-Res" at bounding box center [653, 288] width 36 height 16
